Goal: Task Accomplishment & Management: Manage account settings

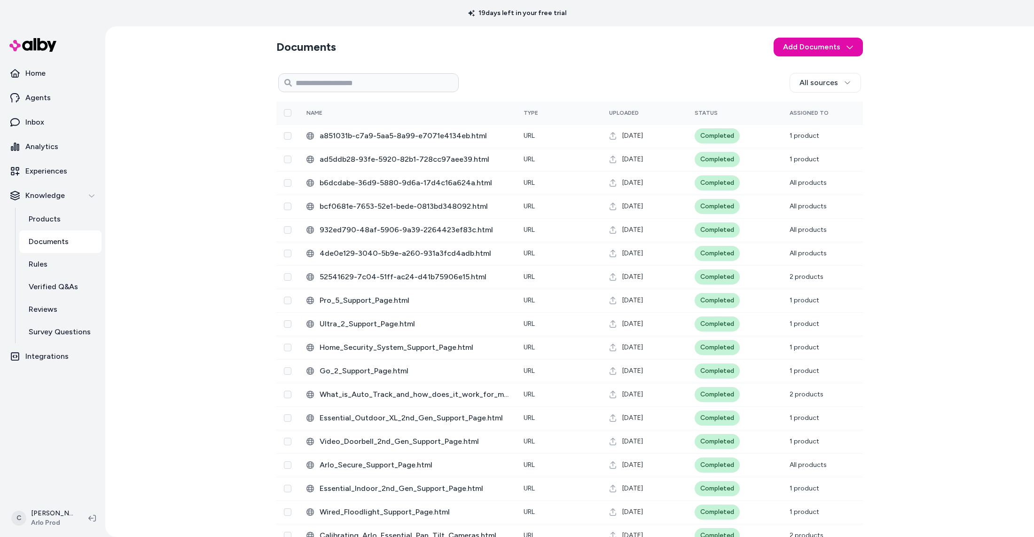
drag, startPoint x: 128, startPoint y: 314, endPoint x: 118, endPoint y: 318, distance: 10.6
click at [128, 314] on div "Documents Add Documents All sources 0 Selected Edit Name Type Uploaded Status A…" at bounding box center [569, 281] width 929 height 510
click at [52, 515] on html "19 days left in your free trial Home Agents Inbox Analytics Experiences Knowled…" at bounding box center [517, 268] width 1034 height 537
click at [51, 406] on link "Settings" at bounding box center [62, 411] width 104 height 23
click at [43, 511] on html "19 days left in your free trial Home Agents Inbox Analytics Experiences Knowled…" at bounding box center [517, 268] width 1034 height 537
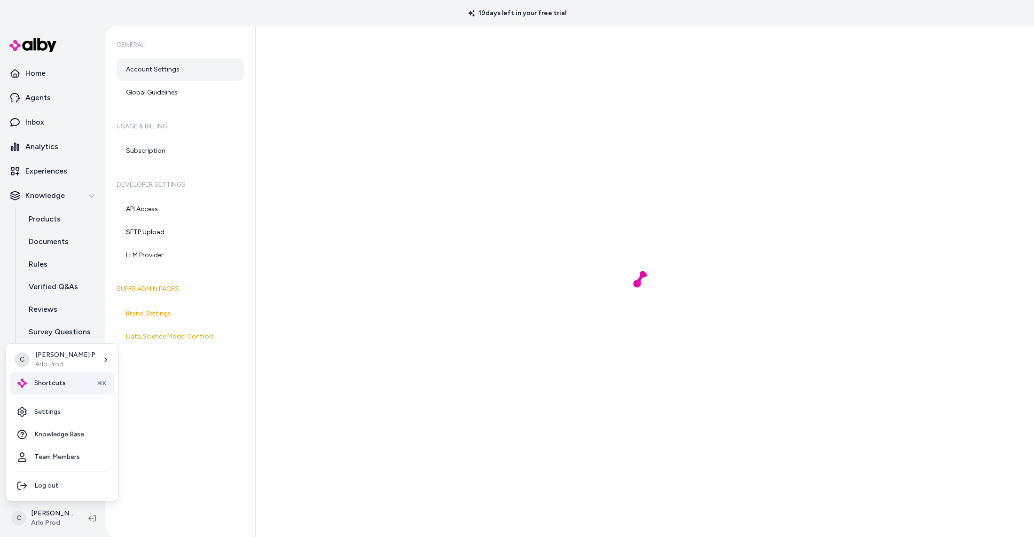
click at [58, 387] on span "Shortcuts" at bounding box center [49, 382] width 31 height 9
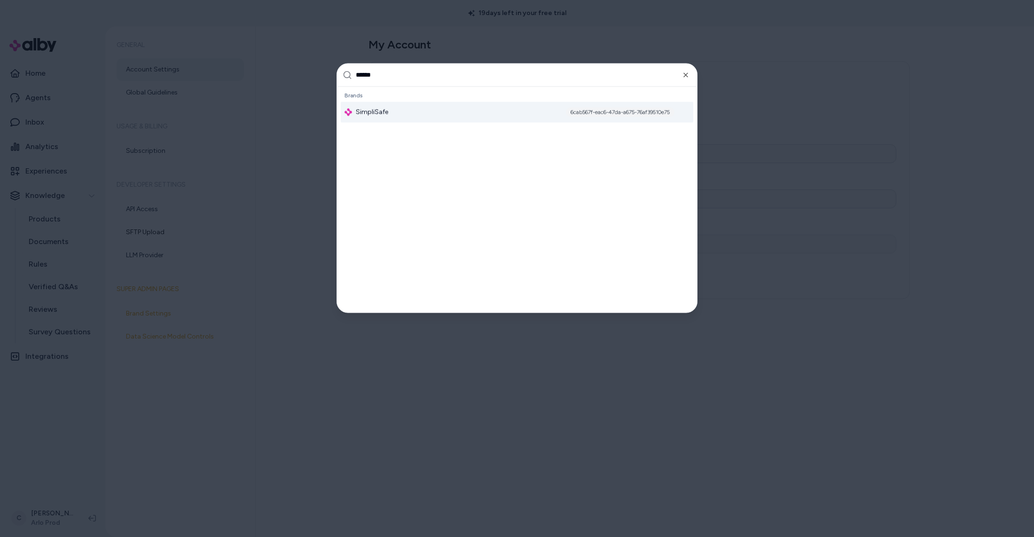
type input "******"
click at [381, 118] on div "SimpliSafe 6cab567f-eac6-47da-a675-76af39510e75" at bounding box center [517, 112] width 353 height 21
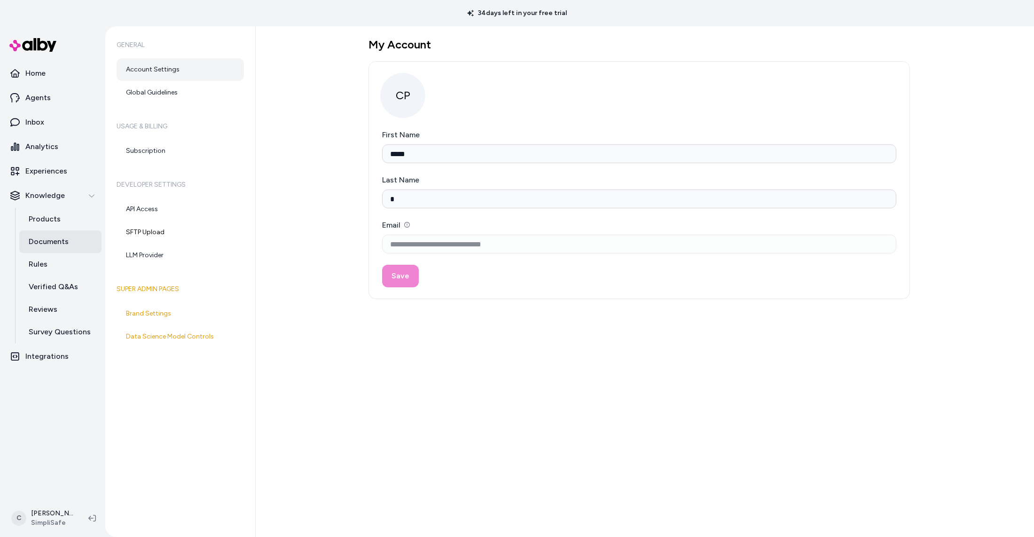
click at [63, 240] on p "Documents" at bounding box center [49, 241] width 40 height 11
type input "*****"
type input "*"
type input "**********"
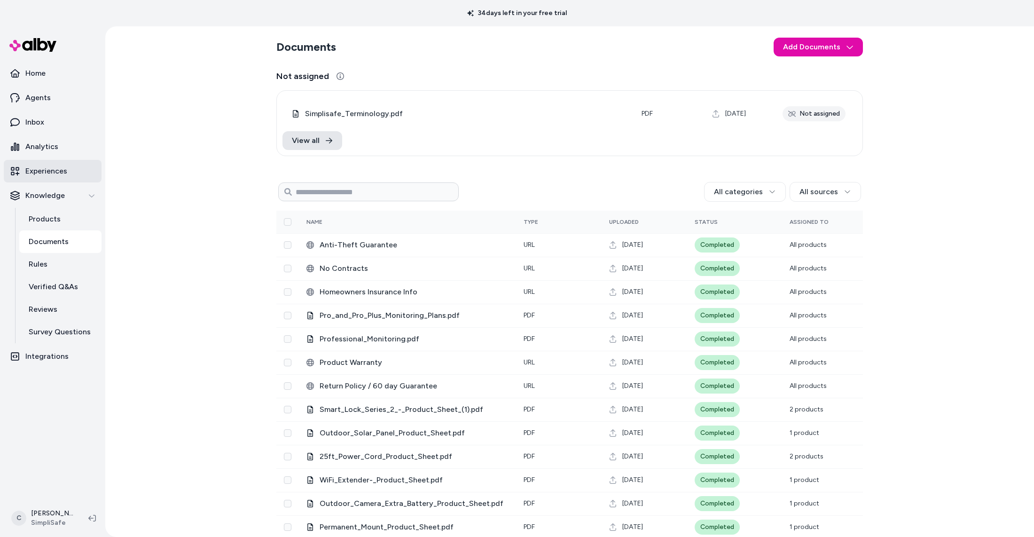
click at [49, 176] on p "Experiences" at bounding box center [46, 170] width 42 height 11
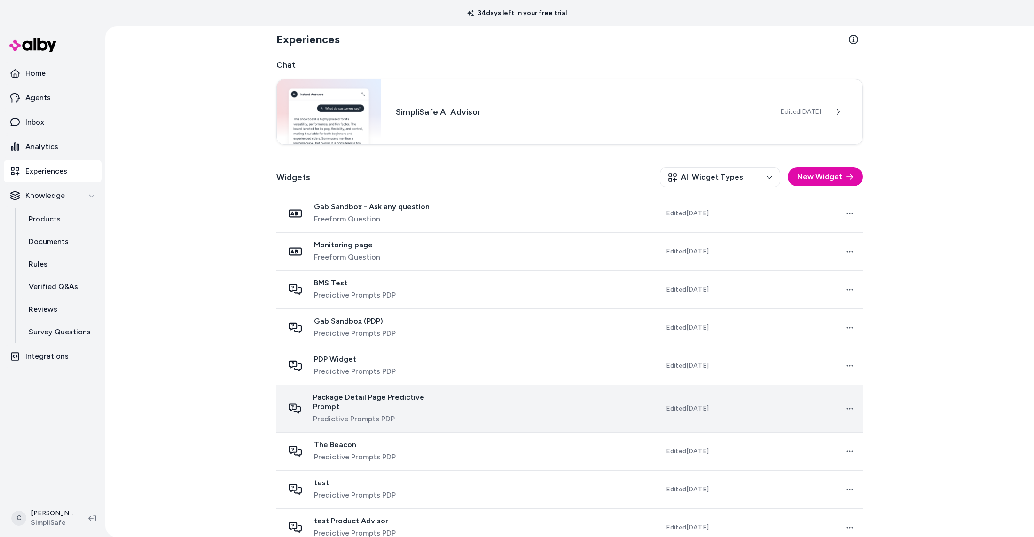
scroll to position [15, 0]
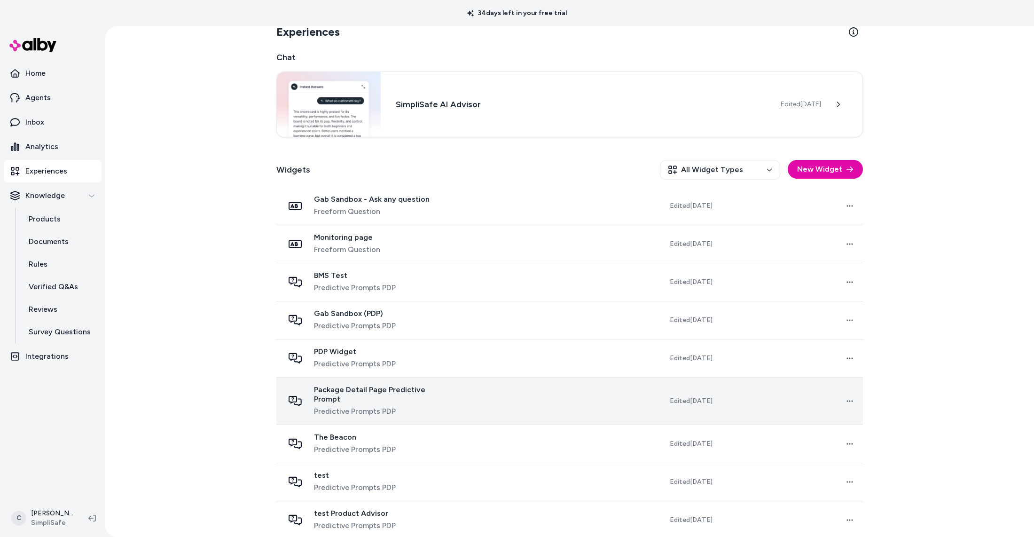
click at [457, 397] on td "Package Detail Page Predictive Prompt Predictive Prompts PDP" at bounding box center [367, 400] width 183 height 47
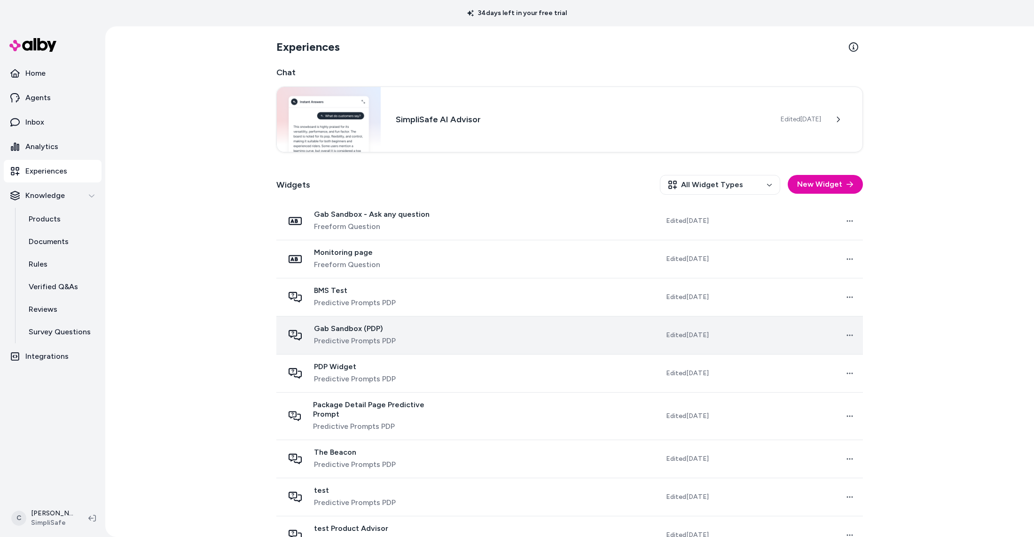
click at [398, 334] on div "Gab Sandbox (PDP) Predictive Prompts PDP" at bounding box center [363, 335] width 159 height 23
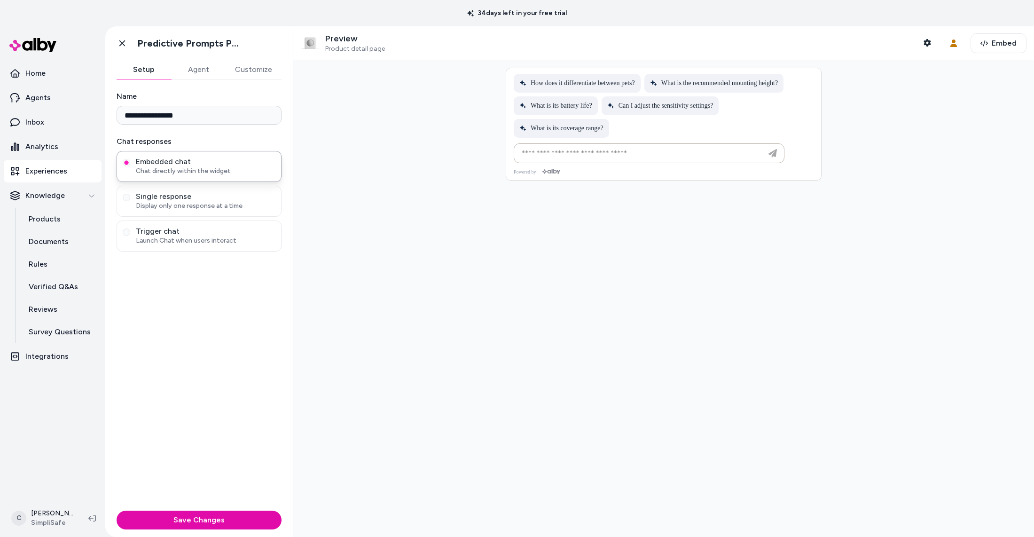
click at [449, 421] on div at bounding box center [663, 298] width 741 height 477
